Goal: Task Accomplishment & Management: Complete application form

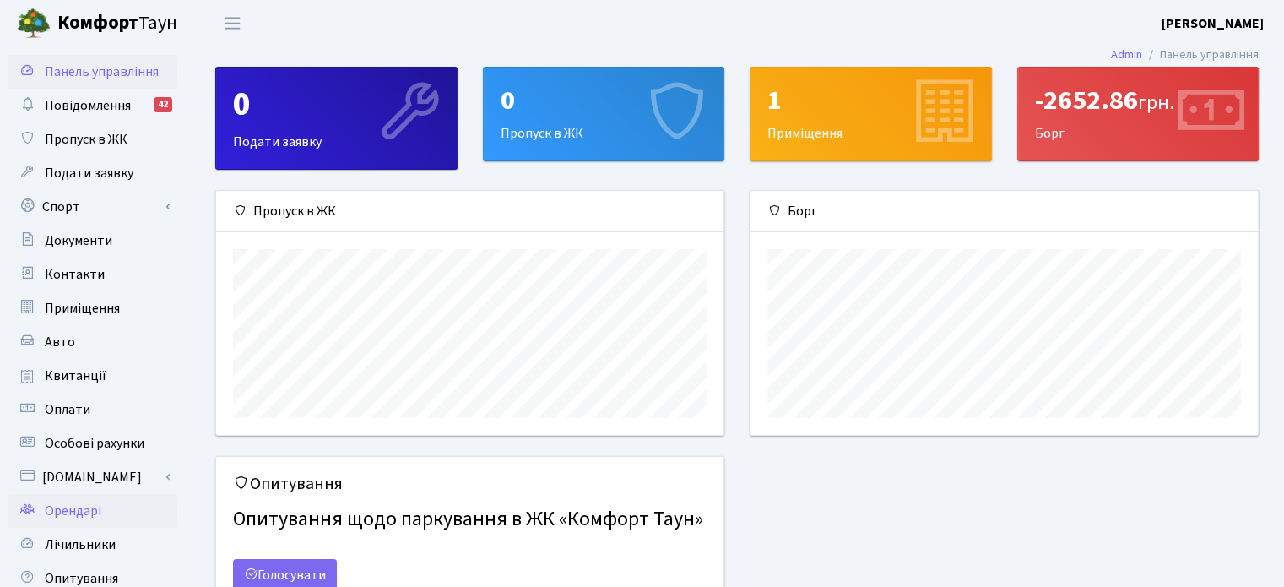
click at [98, 522] on link "Орендарі" at bounding box center [92, 511] width 169 height 34
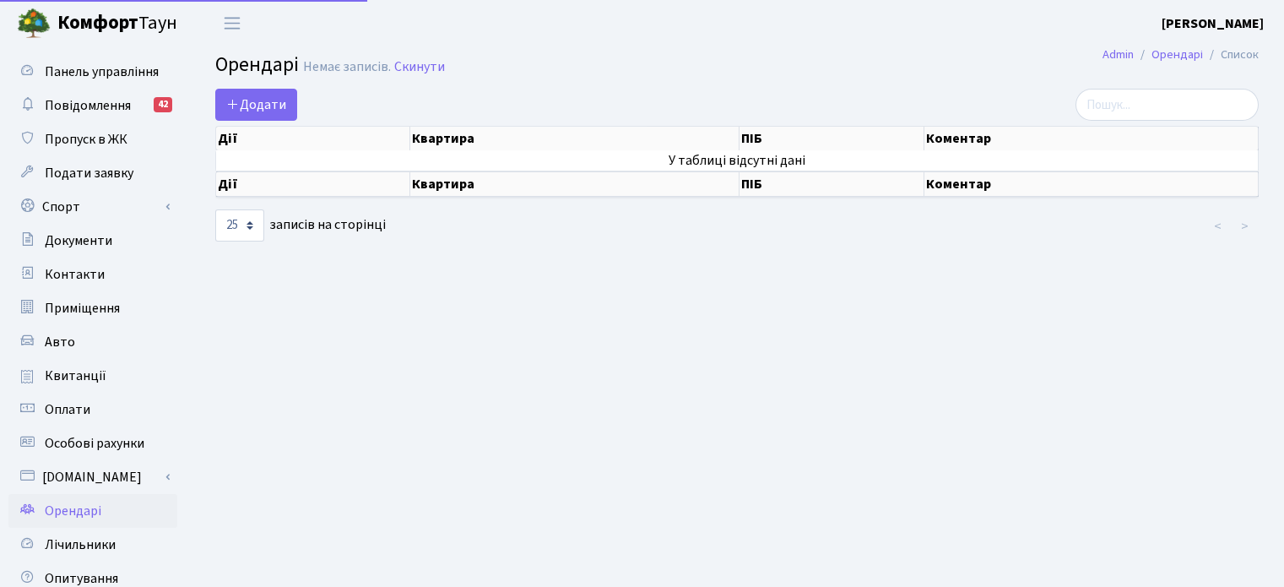
select select "25"
click at [259, 111] on span "Додати" at bounding box center [256, 104] width 60 height 19
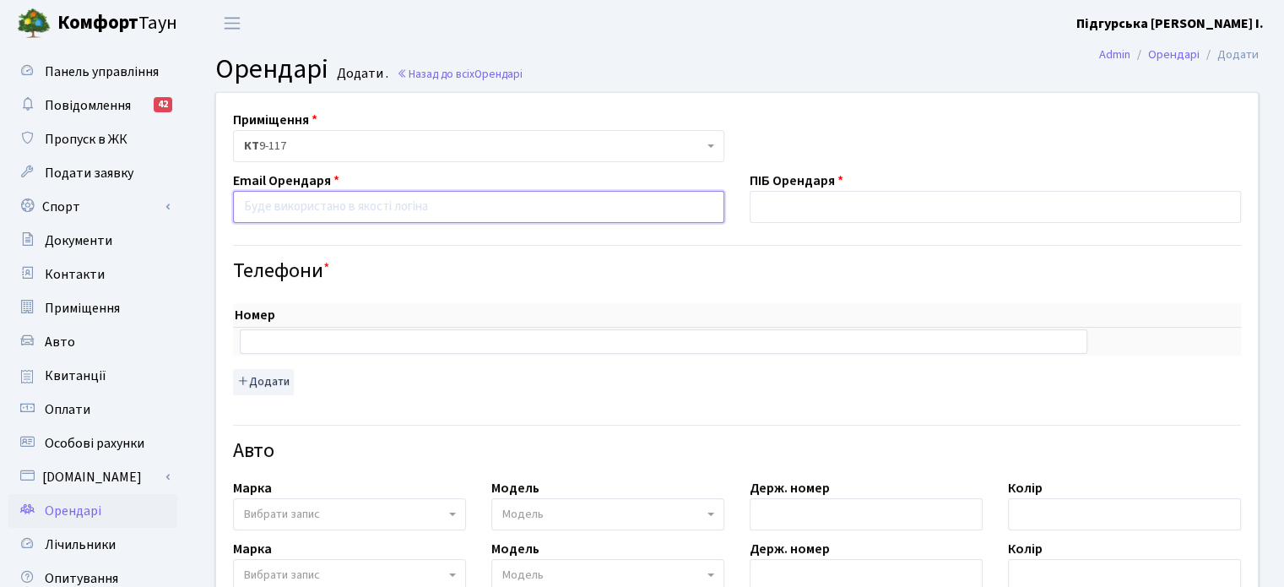
click at [410, 209] on input "email" at bounding box center [478, 207] width 491 height 32
type input "v"
type input "Vicegerent.vlad@gmail.com"
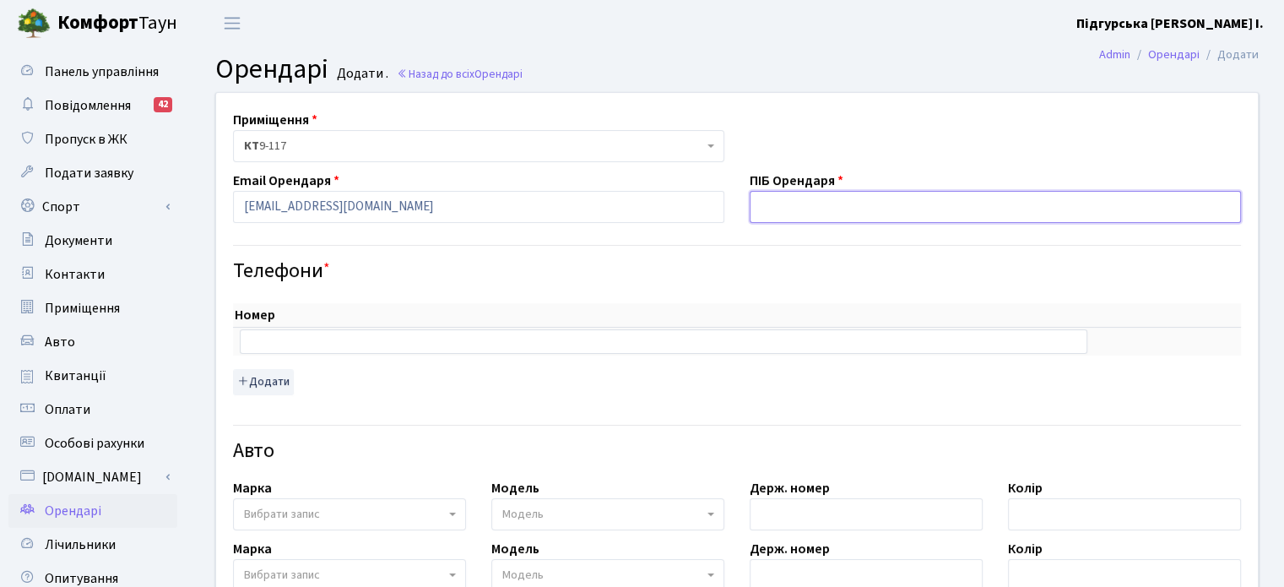
click at [849, 215] on input "text" at bounding box center [995, 207] width 491 height 32
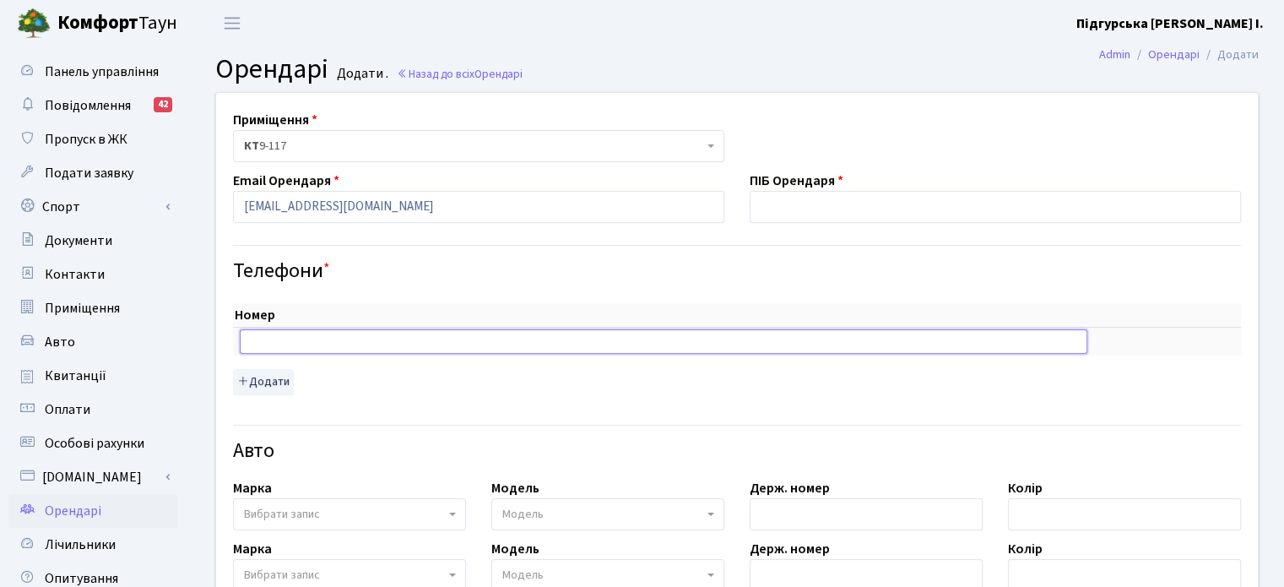
click at [398, 331] on input "text" at bounding box center [664, 341] width 848 height 24
type input "0955907105"
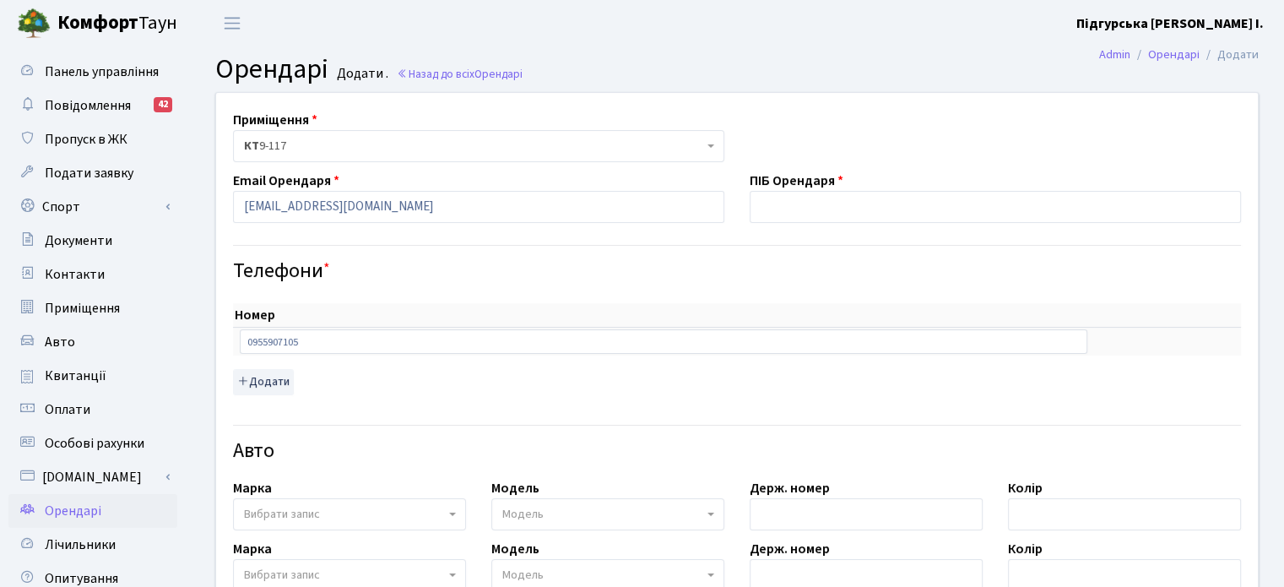
drag, startPoint x: 414, startPoint y: 404, endPoint x: 398, endPoint y: 404, distance: 15.2
click at [408, 404] on div "Приміщення <b>КТ</b>&nbsp;&nbsp;&nbsp;&nbsp;9-117 КТ 9-117 Email Орендаря Viceg…" at bounding box center [736, 563] width 1067 height 940
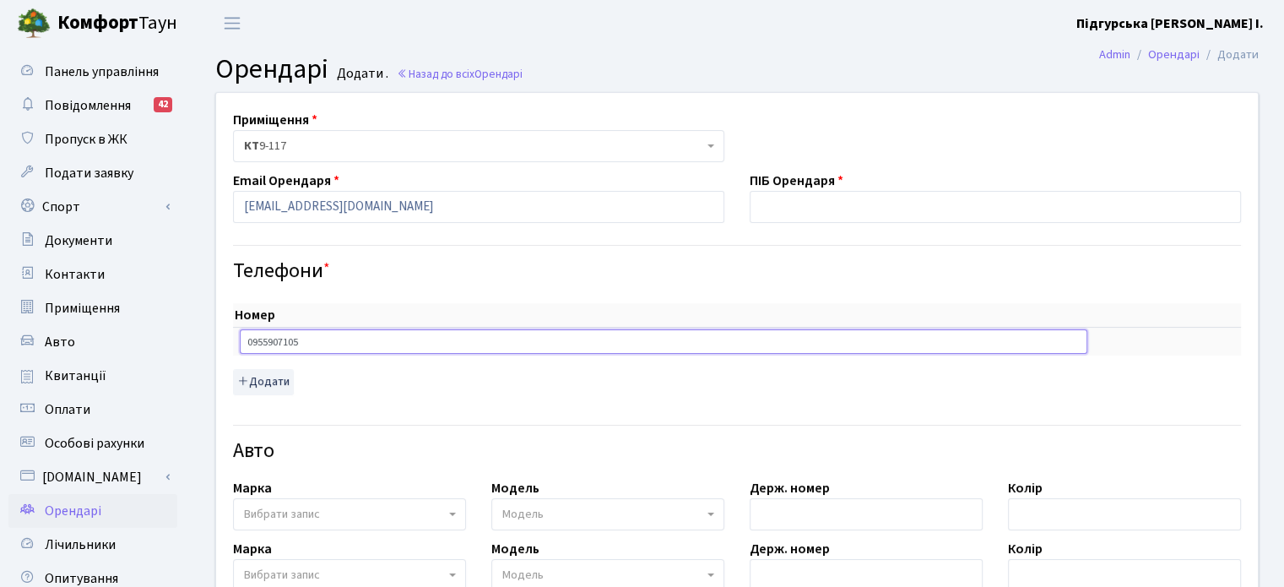
drag, startPoint x: 326, startPoint y: 339, endPoint x: 236, endPoint y: 347, distance: 89.9
click at [240, 347] on input "0955907105" at bounding box center [664, 341] width 848 height 24
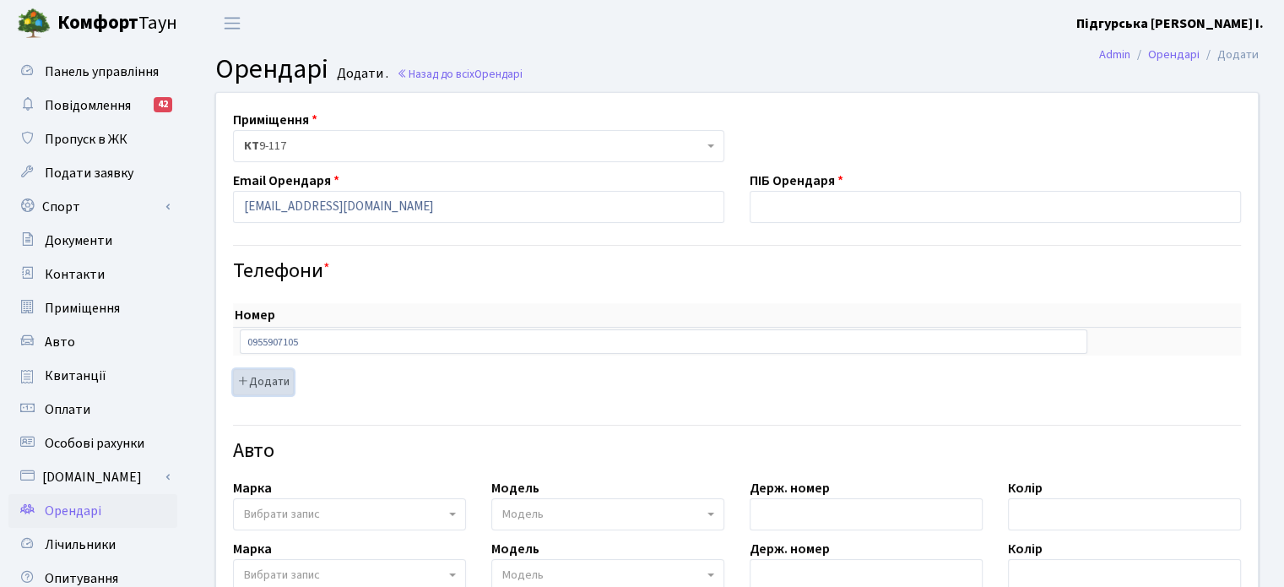
click at [269, 382] on button "Додати" at bounding box center [263, 382] width 61 height 26
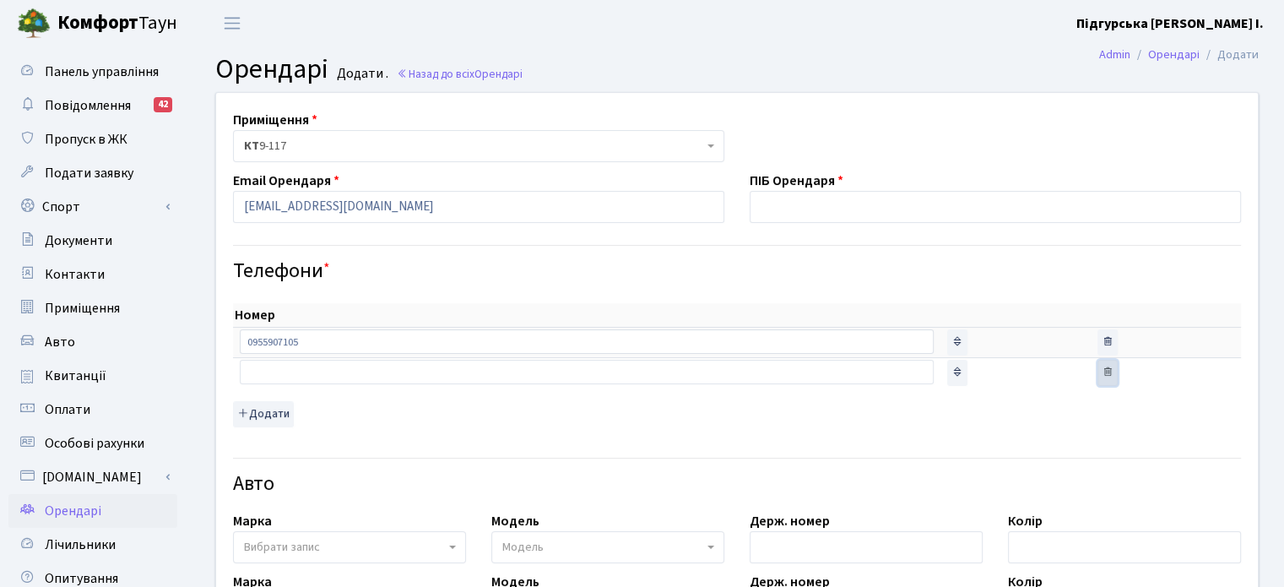
click at [1102, 372] on icon "button" at bounding box center [1108, 372] width 12 height 12
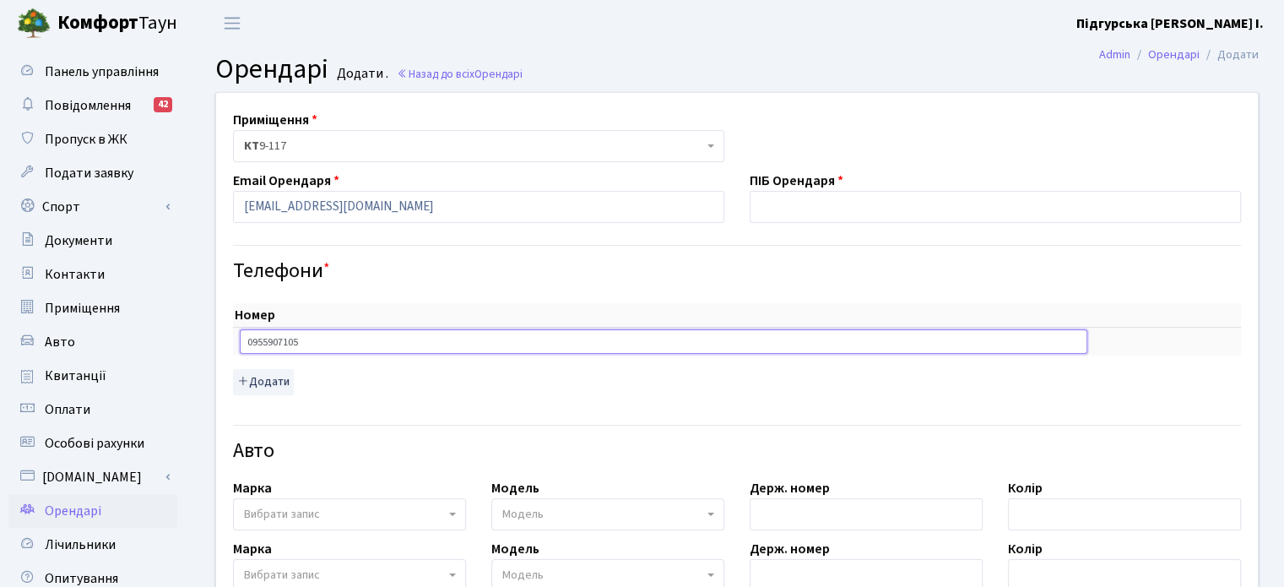
click at [361, 341] on input "0955907105" at bounding box center [664, 341] width 848 height 24
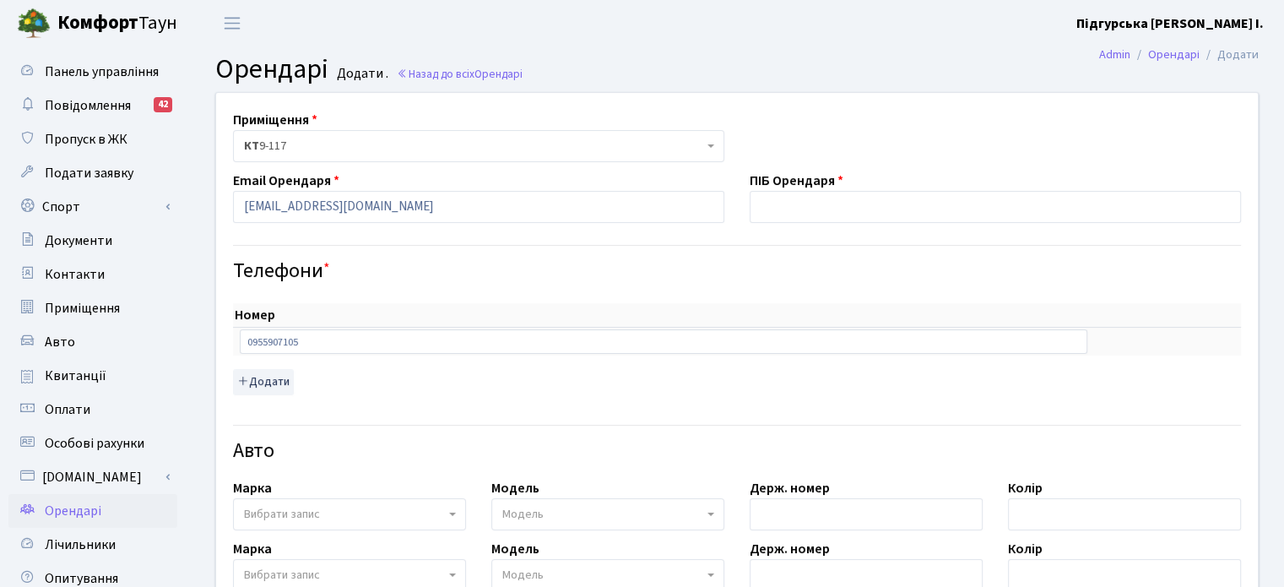
click at [522, 286] on div "Номер sort item delete item 0955907105 sort item delete item Додати" at bounding box center [736, 343] width 1033 height 120
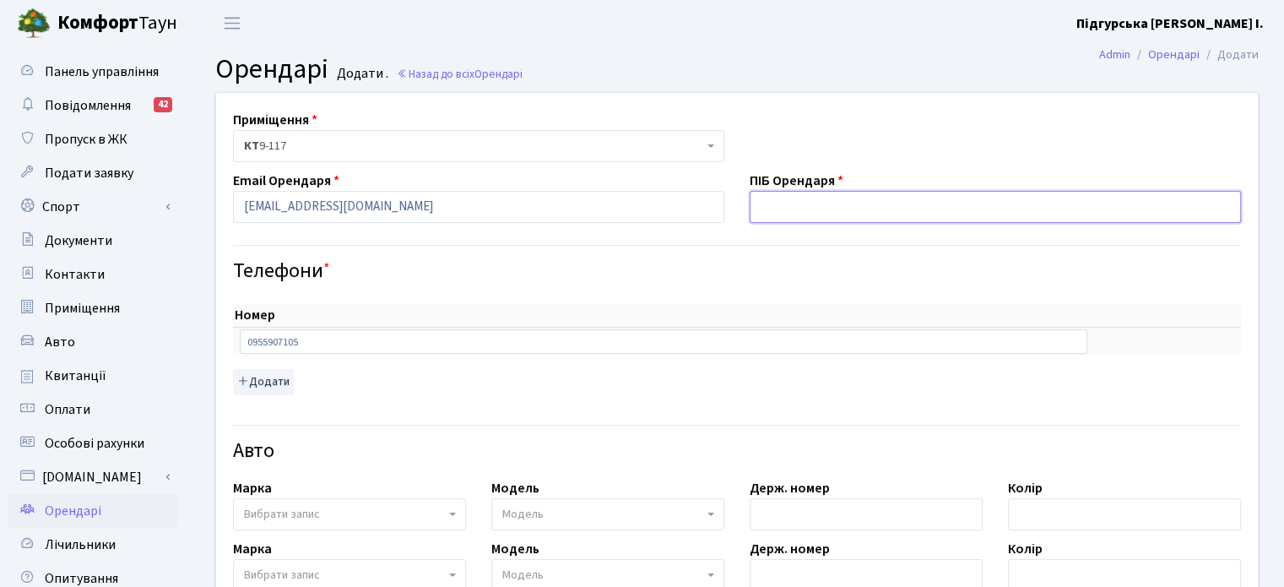
click at [846, 196] on input "text" at bounding box center [995, 207] width 491 height 32
type input "L"
type input "Дінул Владислав Олександрович"
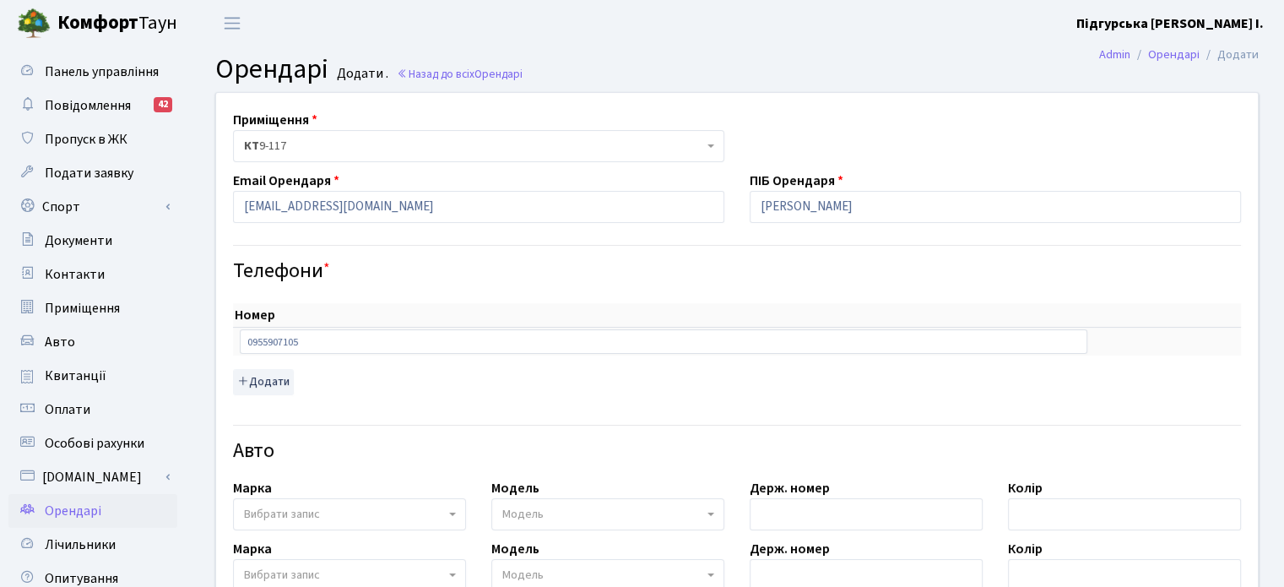
click at [621, 245] on hr at bounding box center [737, 245] width 1008 height 1
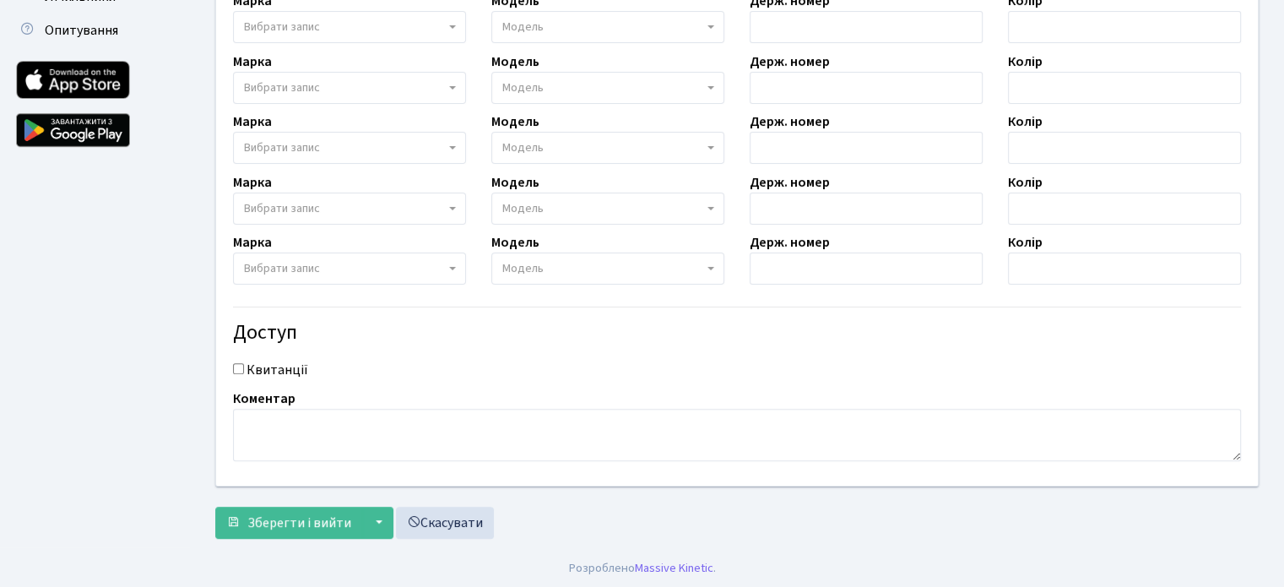
scroll to position [463, 0]
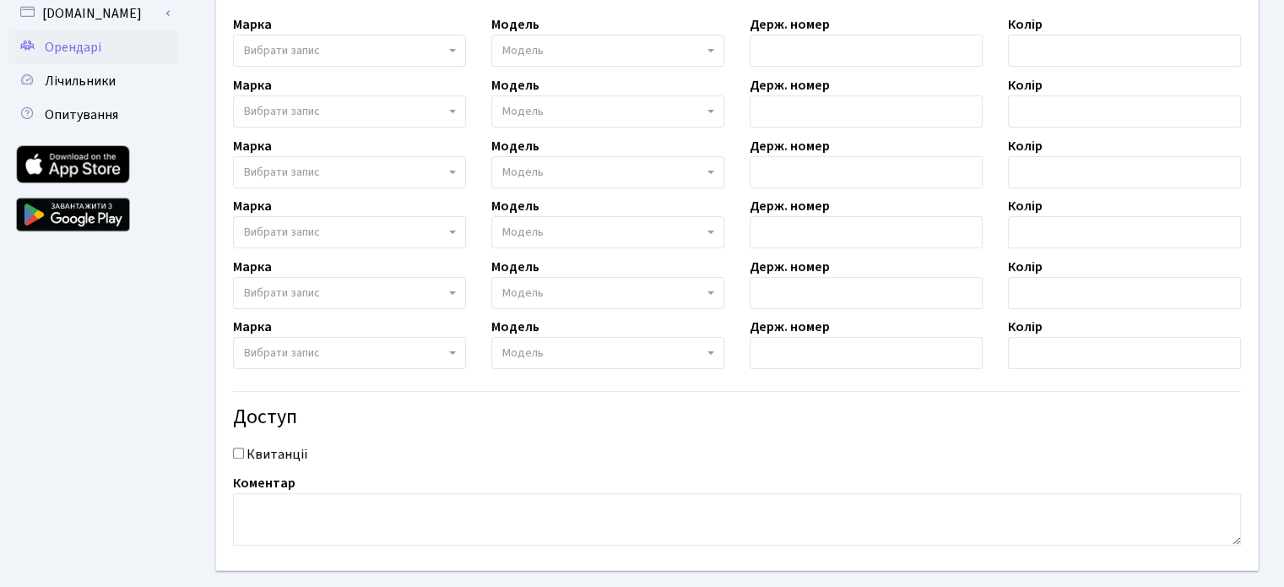
click at [263, 453] on label "Квитанції" at bounding box center [278, 454] width 62 height 20
click at [244, 453] on input "Квитанції" at bounding box center [238, 452] width 11 height 11
checkbox input "true"
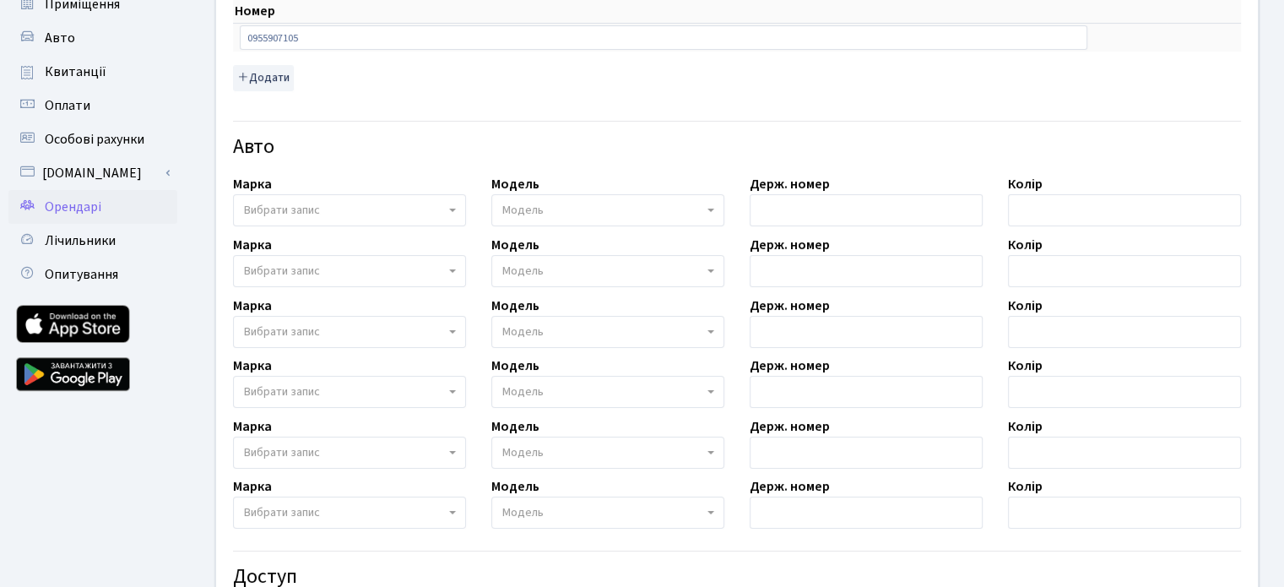
scroll to position [422, 0]
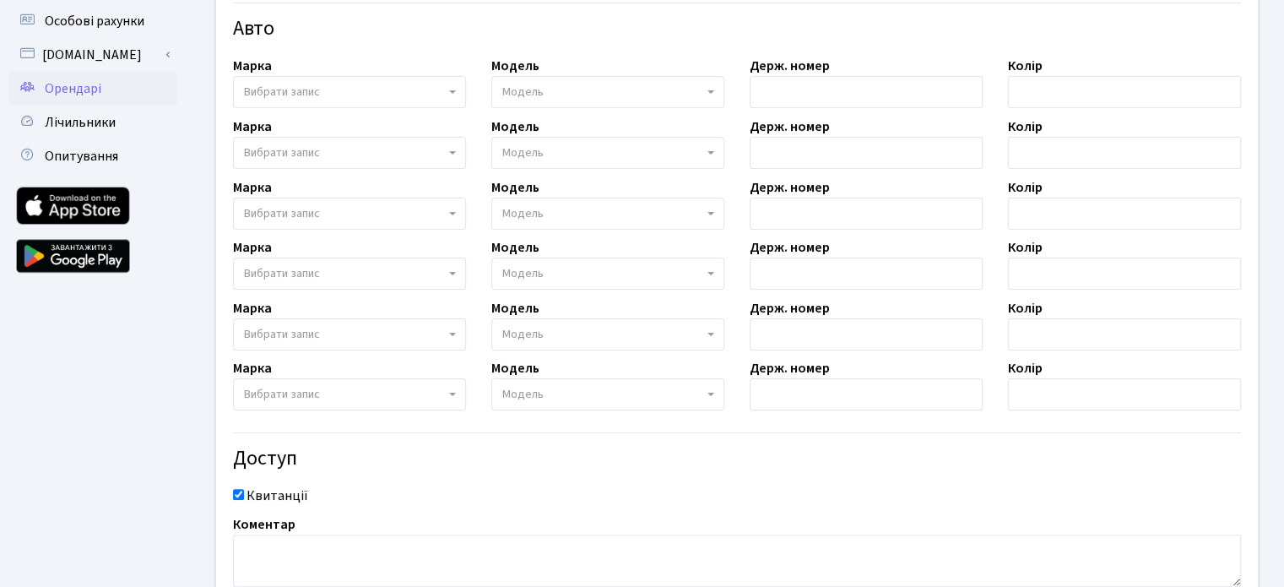
click at [448, 449] on h4 "Доступ" at bounding box center [737, 459] width 1008 height 24
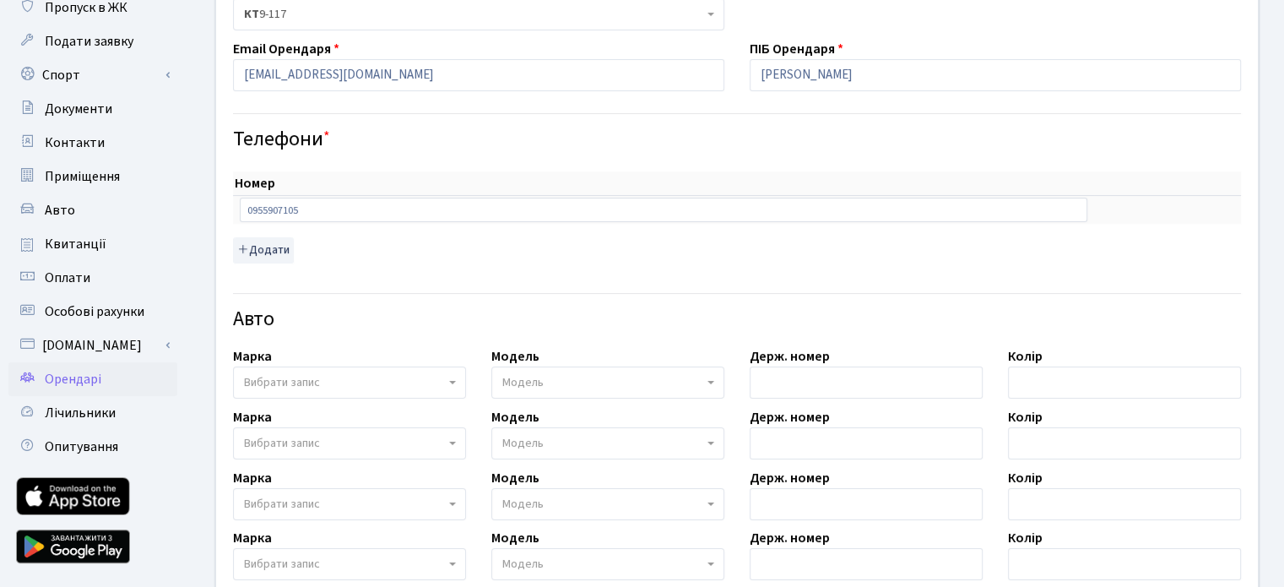
scroll to position [0, 0]
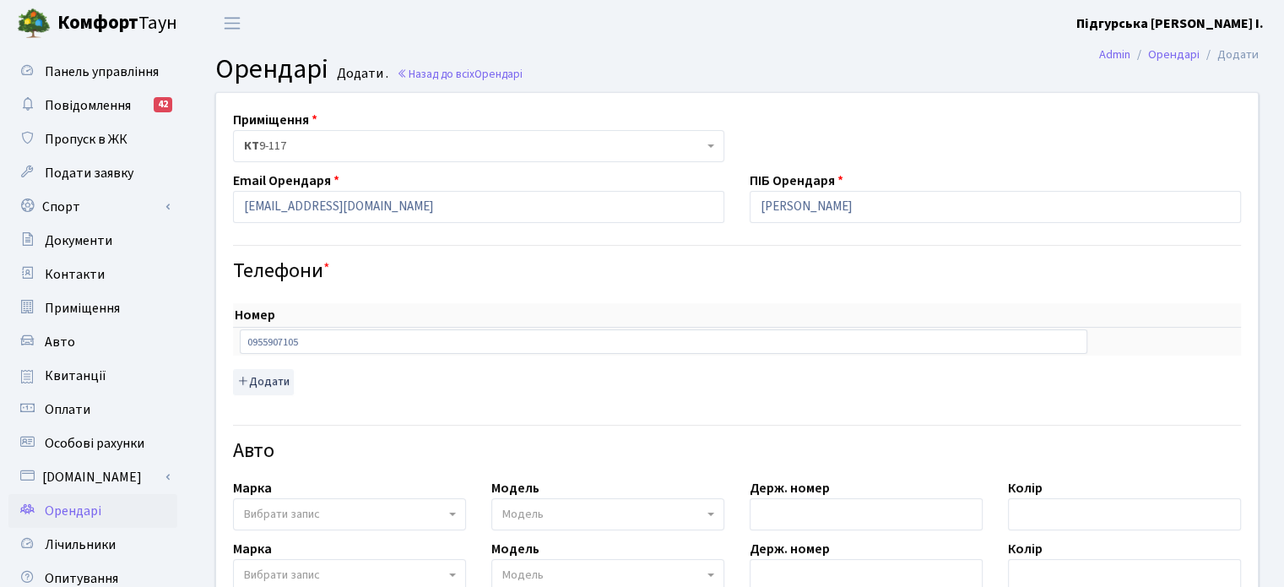
click at [640, 151] on span "КТ 9-117" at bounding box center [473, 146] width 459 height 17
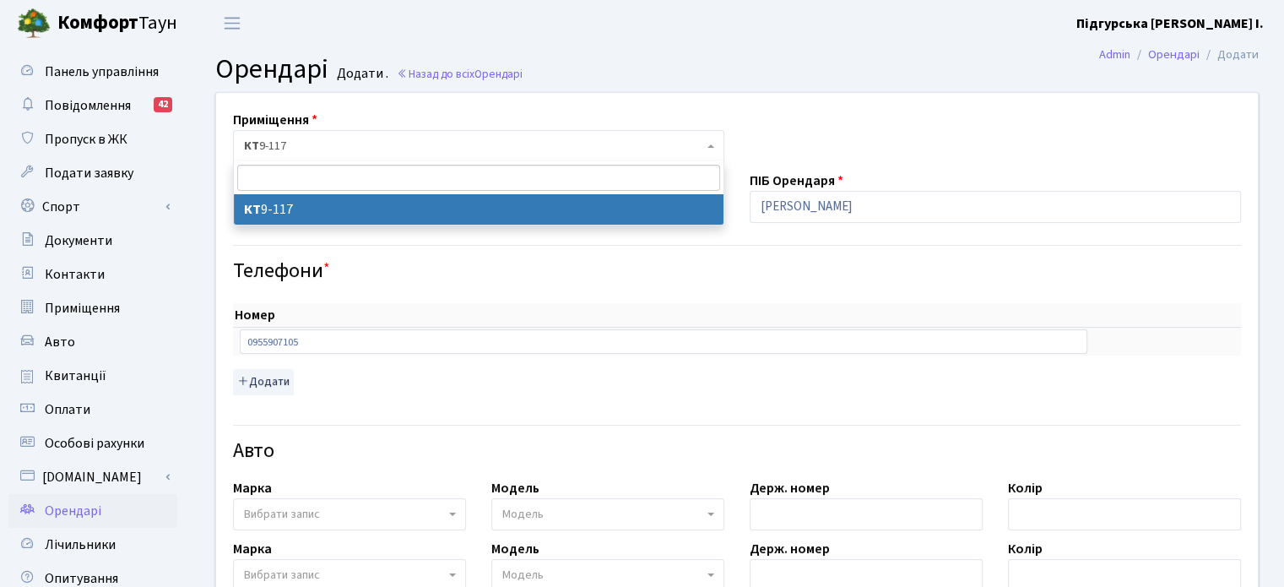
click at [640, 151] on span "КТ 9-117" at bounding box center [473, 146] width 459 height 17
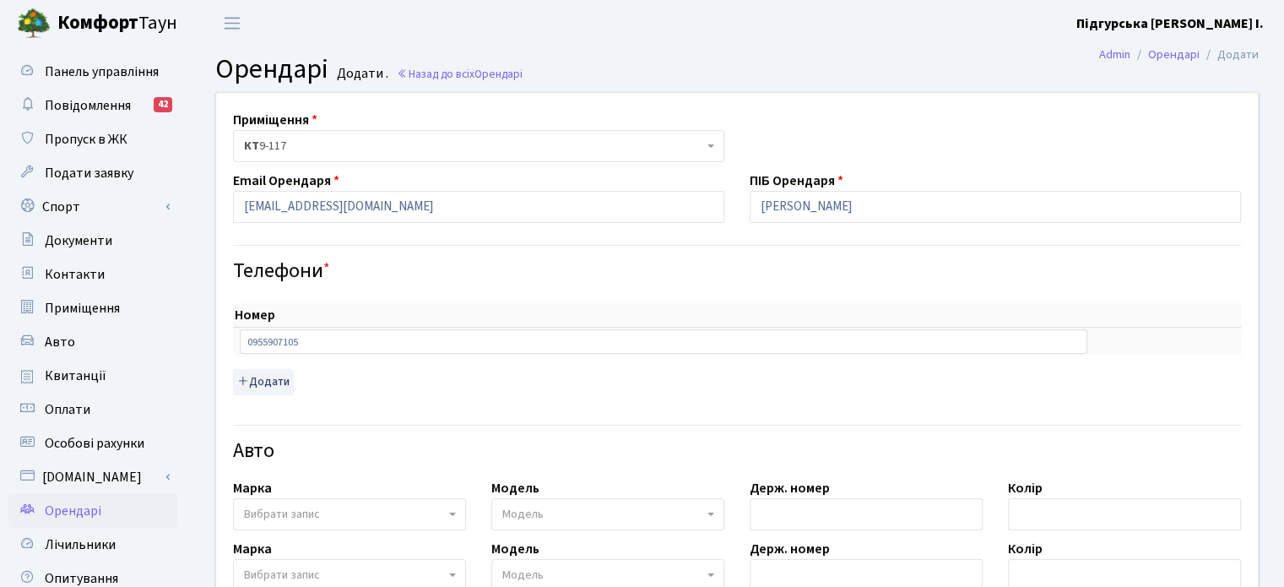
click at [808, 142] on div "Приміщення <b>КТ</b>&nbsp;&nbsp;&nbsp;&nbsp;9-117 КТ 9-117 Email Орендаря Viceg…" at bounding box center [736, 563] width 1067 height 940
click at [727, 251] on div "Телефони *" at bounding box center [736, 257] width 1033 height 52
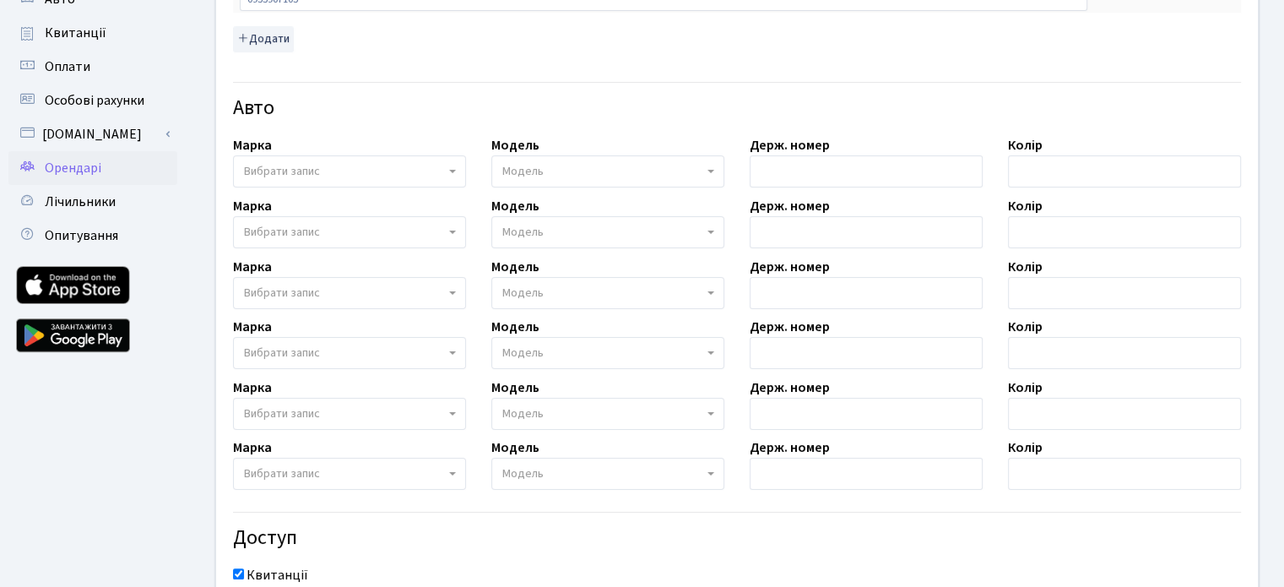
scroll to position [548, 0]
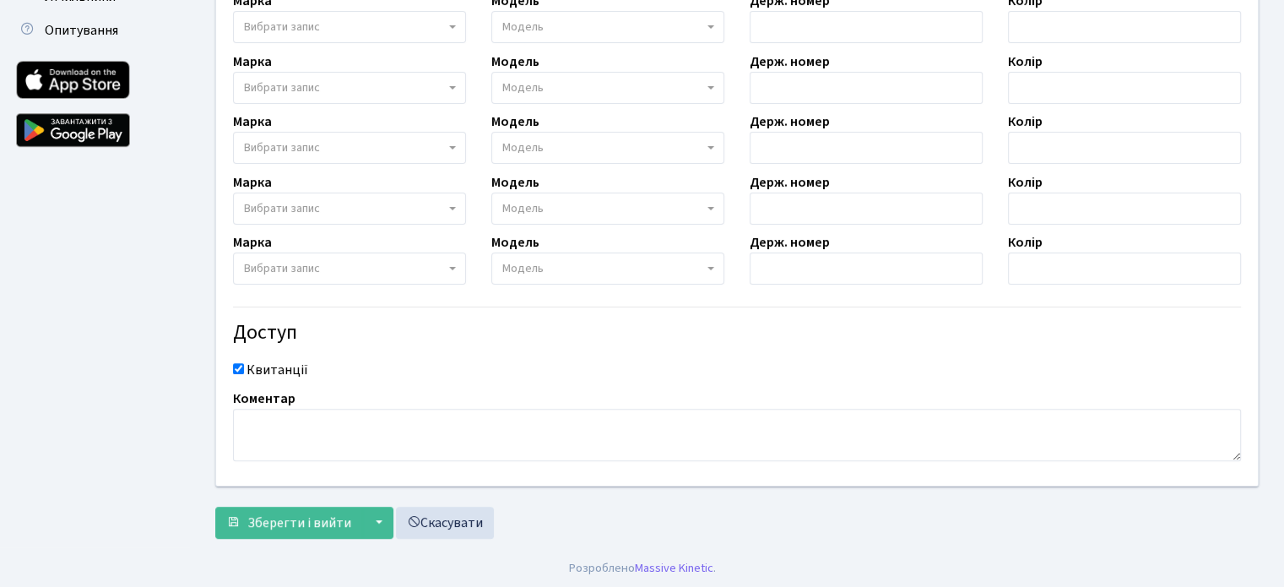
click at [457, 350] on div "Доступ" at bounding box center [736, 322] width 1033 height 59
click at [301, 521] on span "Зберегти і вийти" at bounding box center [299, 522] width 104 height 19
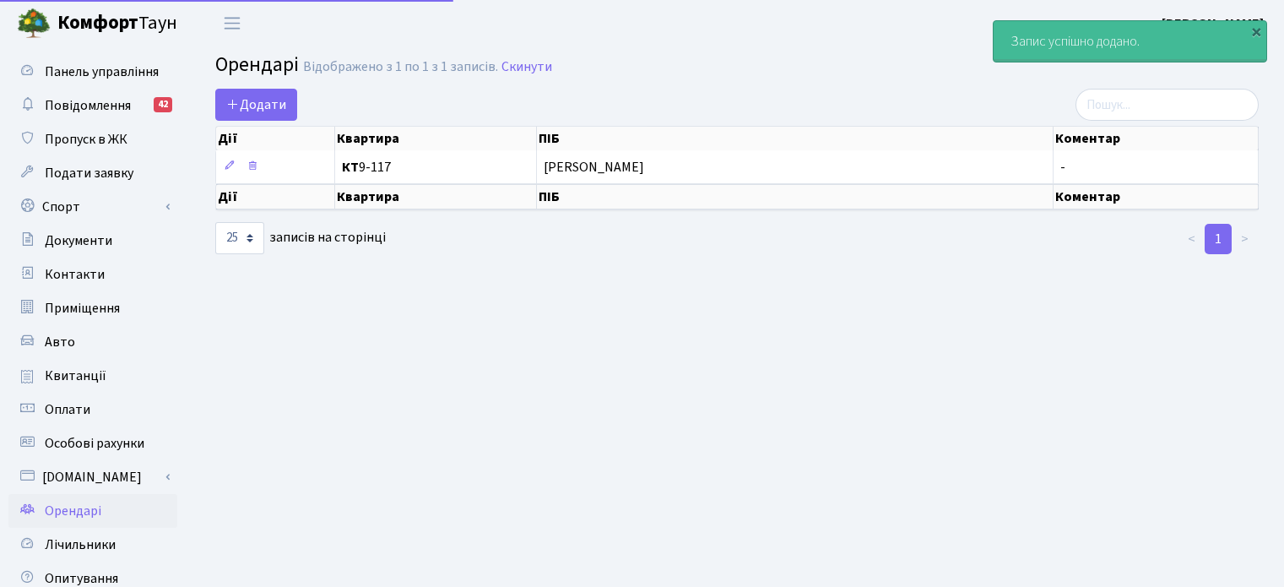
select select "25"
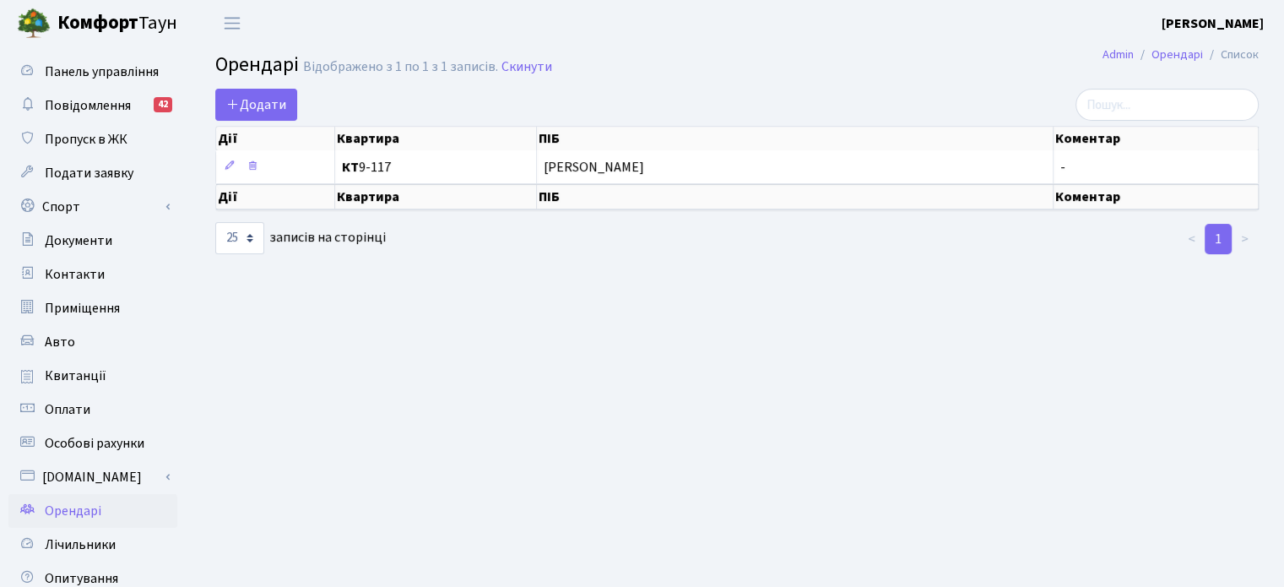
click at [532, 326] on main "Admin Орендарі Список Орендарі Відображено з 1 по 1 з 1 записів. Скинути Додати…" at bounding box center [737, 381] width 1094 height 671
click at [75, 206] on link "Спорт" at bounding box center [92, 207] width 169 height 34
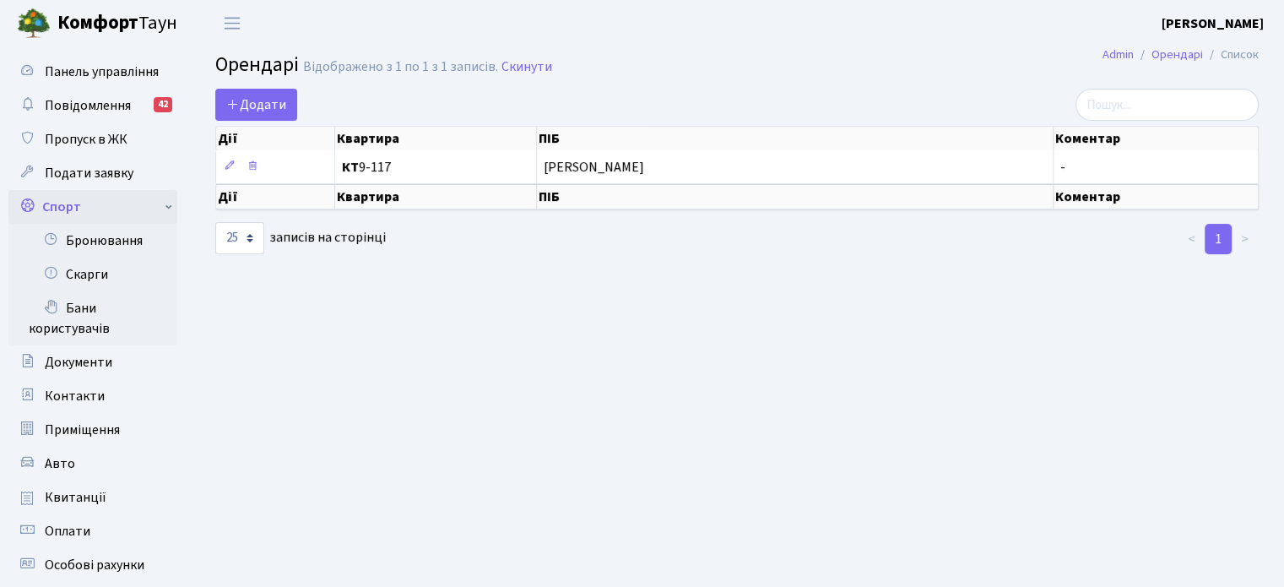
click at [88, 208] on link "Спорт" at bounding box center [92, 207] width 169 height 34
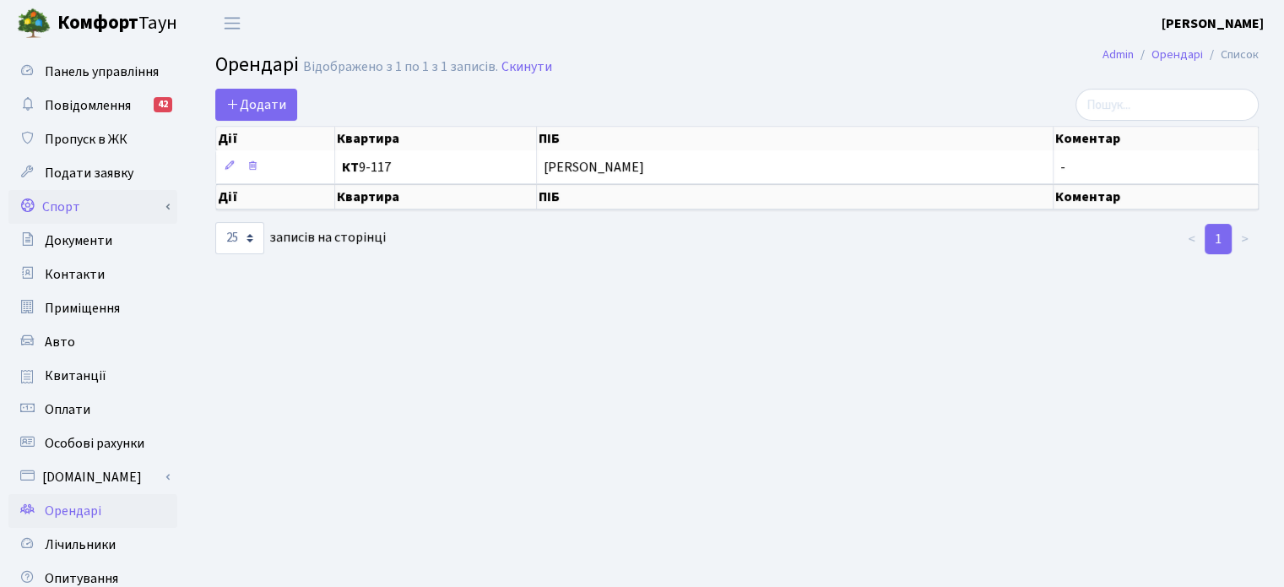
click at [95, 212] on link "Спорт" at bounding box center [92, 207] width 169 height 34
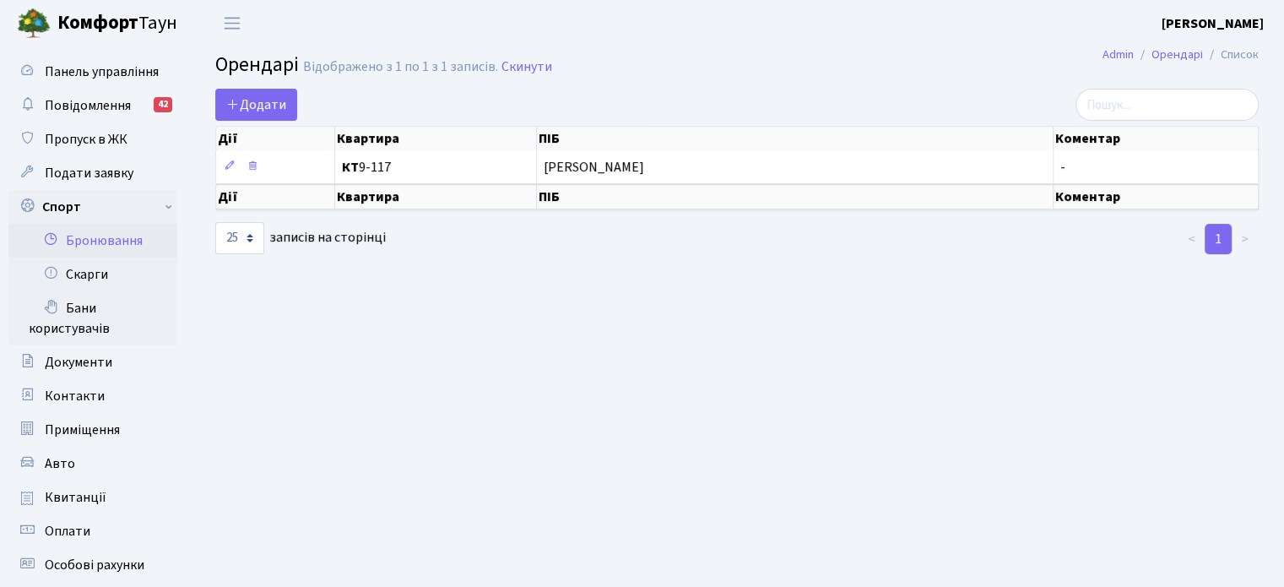
click at [112, 238] on link "Бронювання" at bounding box center [92, 241] width 169 height 34
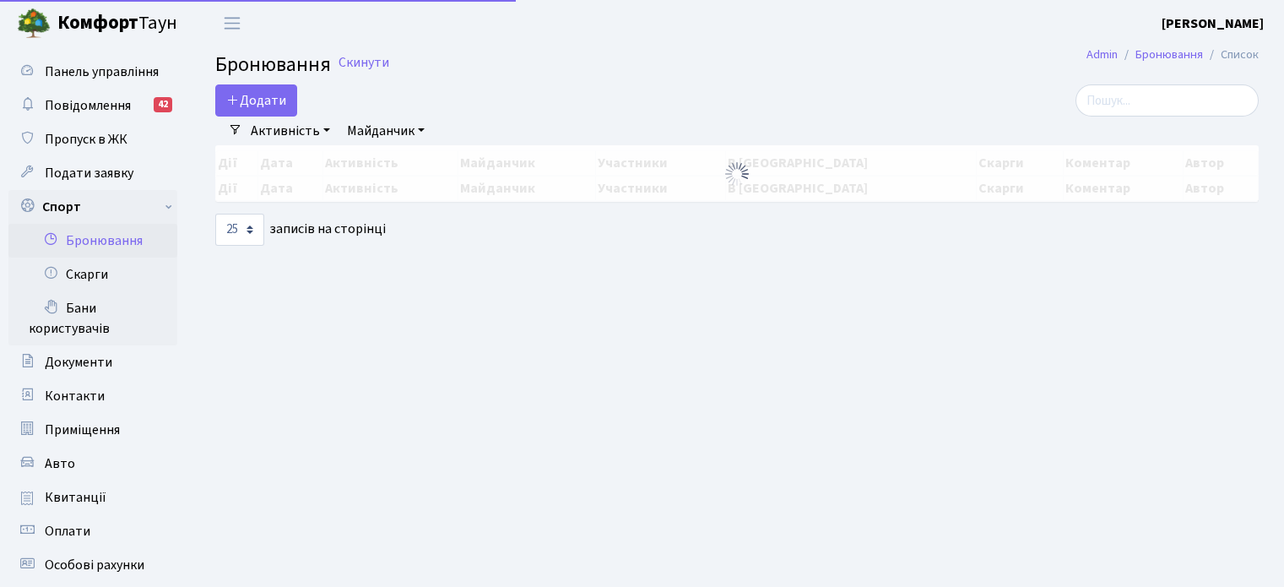
select select "25"
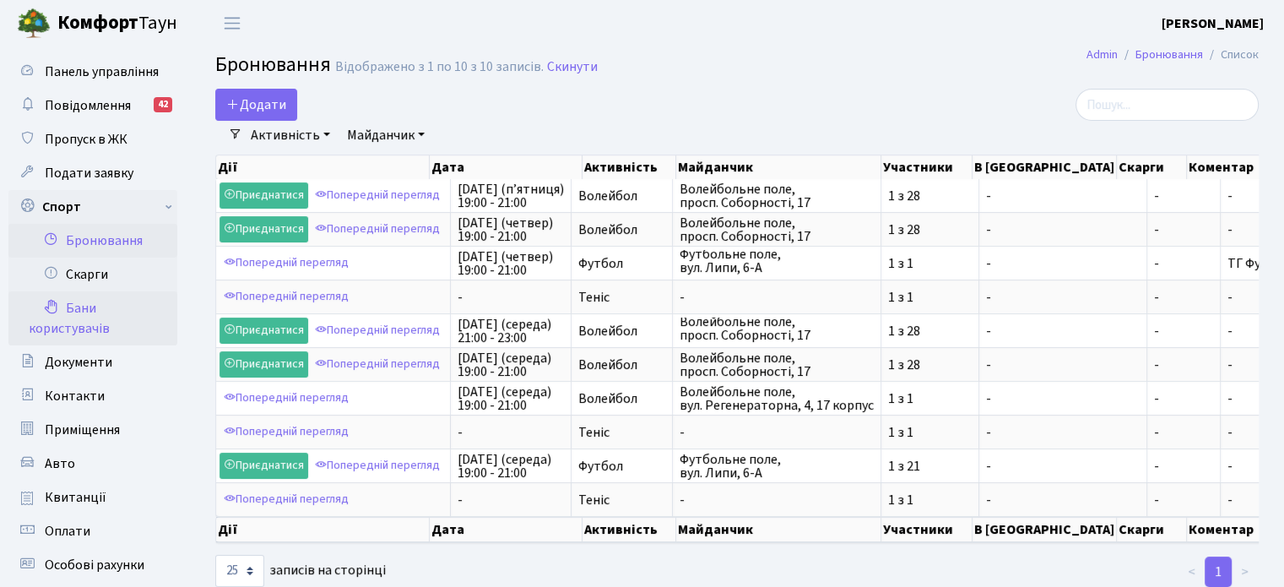
click at [94, 306] on link "Бани користувачів" at bounding box center [92, 318] width 169 height 54
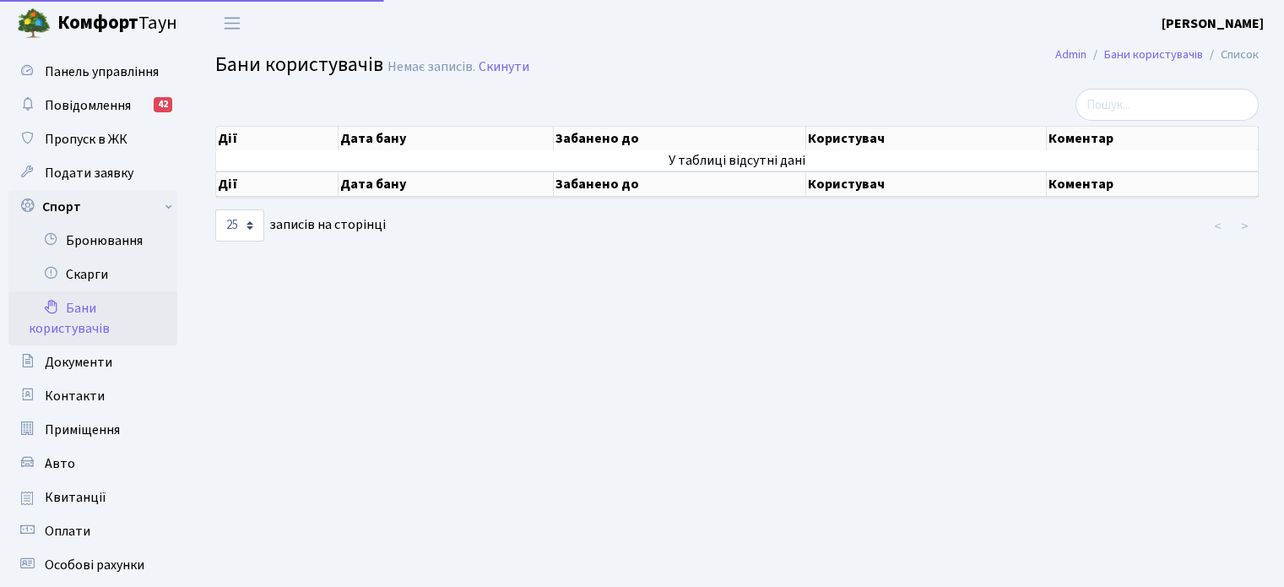
select select "25"
click at [135, 267] on link "Скарги" at bounding box center [92, 274] width 169 height 34
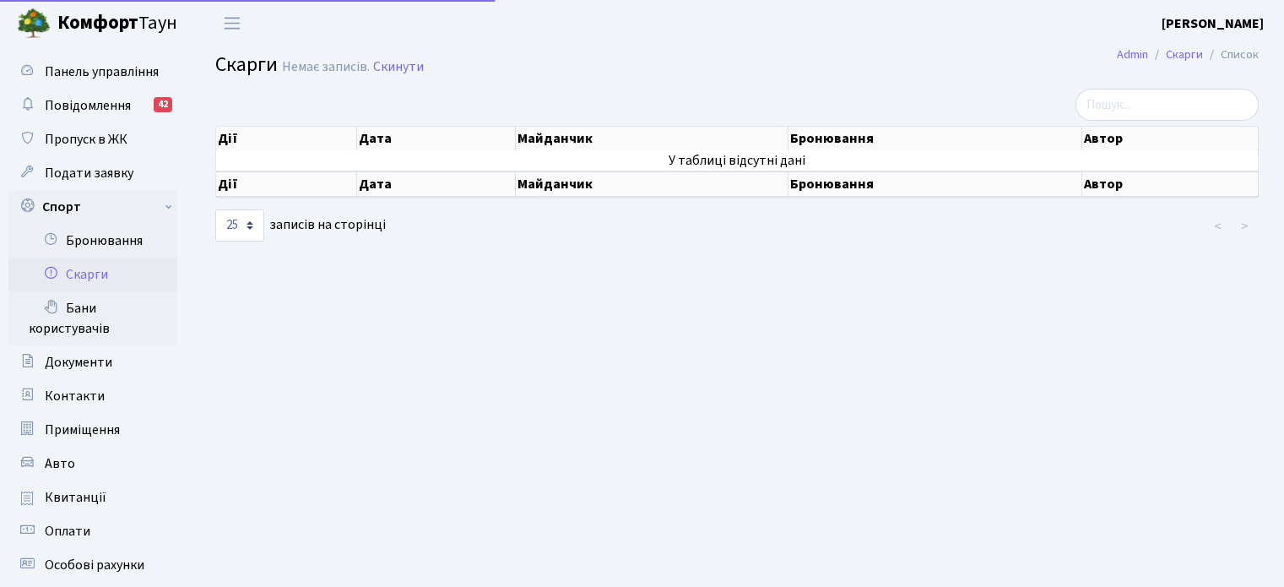
select select "25"
click at [88, 214] on link "Спорт" at bounding box center [92, 207] width 169 height 34
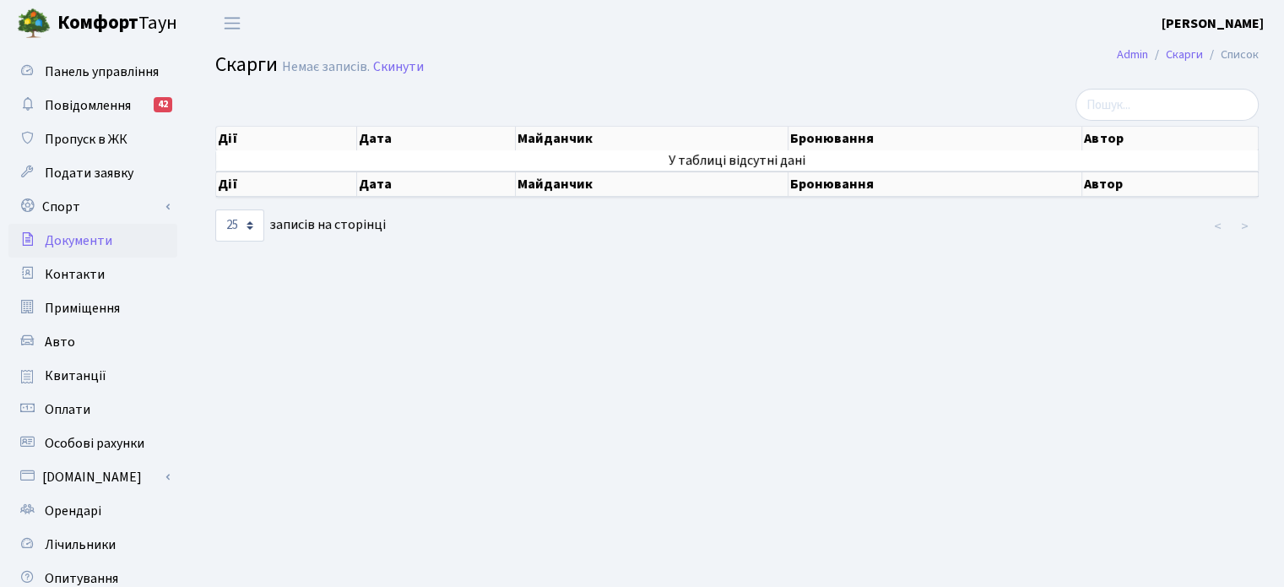
click at [105, 249] on span "Документи" at bounding box center [79, 240] width 68 height 19
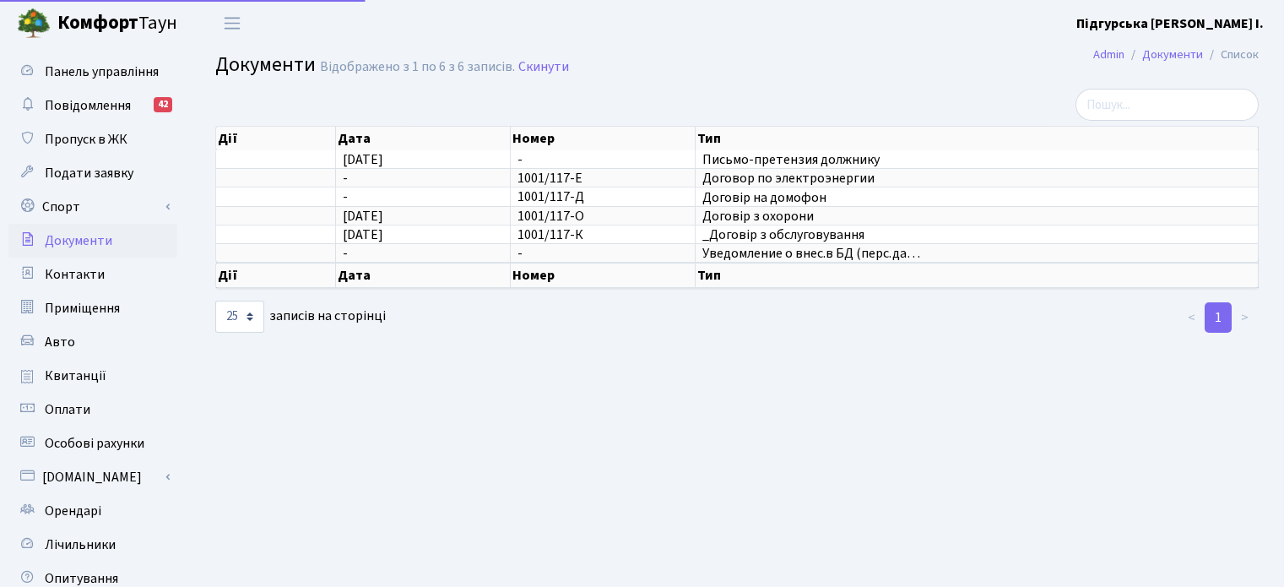
select select "25"
click at [907, 249] on span "Уведомление о внес.в БД (перс.да…" at bounding box center [976, 254] width 549 height 14
click at [89, 69] on span "Панель управління" at bounding box center [102, 71] width 114 height 19
